Goal: Task Accomplishment & Management: Manage account settings

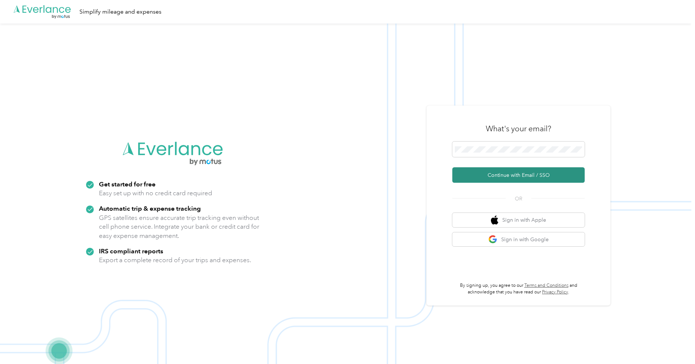
click at [512, 177] on button "Continue with Email / SSO" at bounding box center [518, 174] width 132 height 15
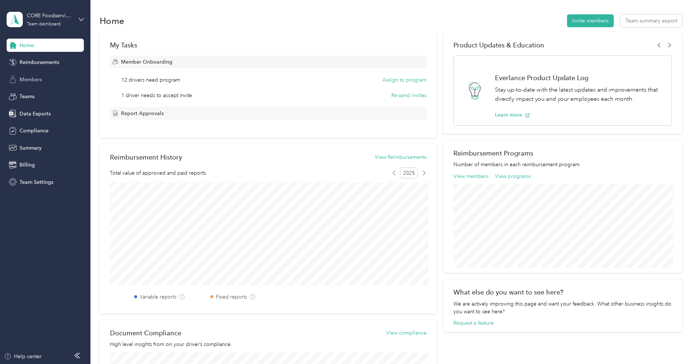
click at [26, 81] on span "Members" at bounding box center [30, 80] width 22 height 8
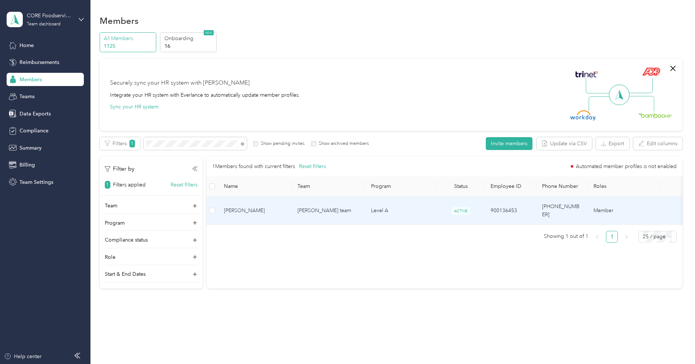
click at [300, 214] on td "[PERSON_NAME] team" at bounding box center [329, 211] width 74 height 28
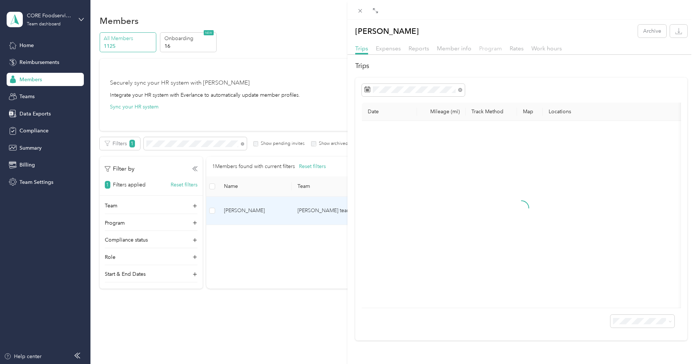
click at [481, 48] on span "Program" at bounding box center [490, 48] width 23 height 7
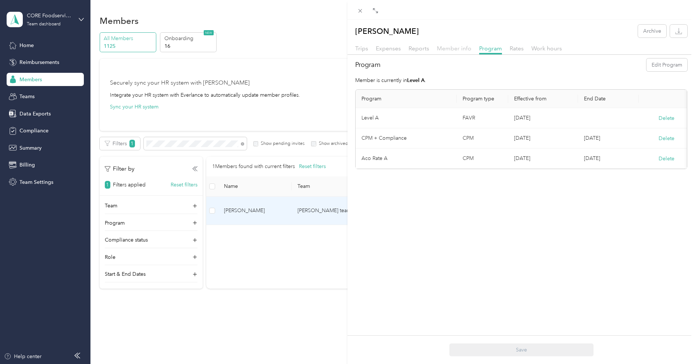
click at [457, 50] on span "Member info" at bounding box center [454, 48] width 35 height 7
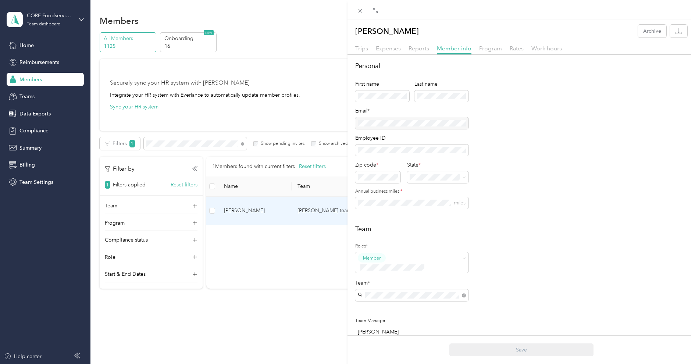
click at [395, 121] on div at bounding box center [411, 123] width 113 height 12
click at [360, 9] on icon at bounding box center [360, 11] width 6 height 6
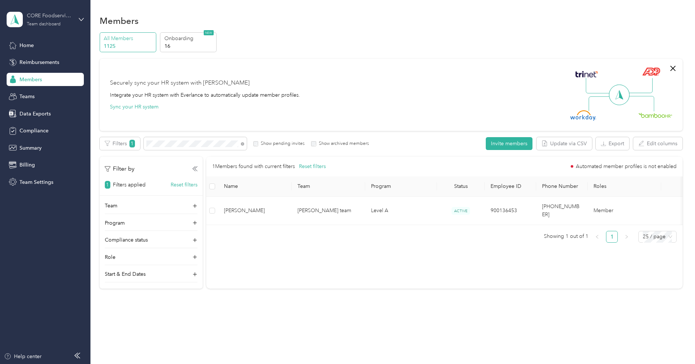
click at [35, 18] on div "CORE Foodservice (Main)" at bounding box center [50, 16] width 46 height 8
click at [42, 94] on div "Log out" at bounding box center [84, 94] width 144 height 13
